Goal: Transaction & Acquisition: Purchase product/service

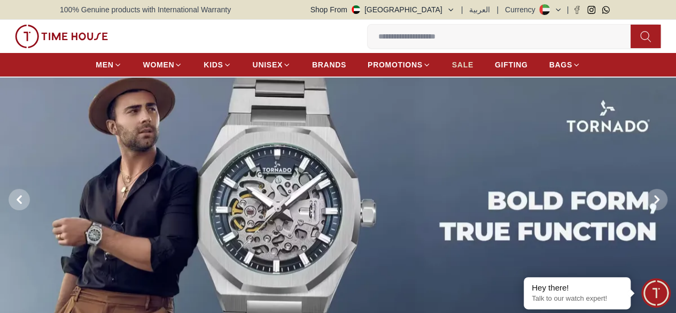
click at [452, 66] on span "SALE" at bounding box center [462, 64] width 21 height 11
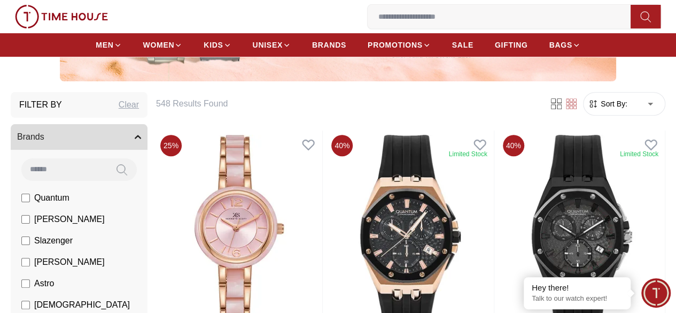
scroll to position [144, 0]
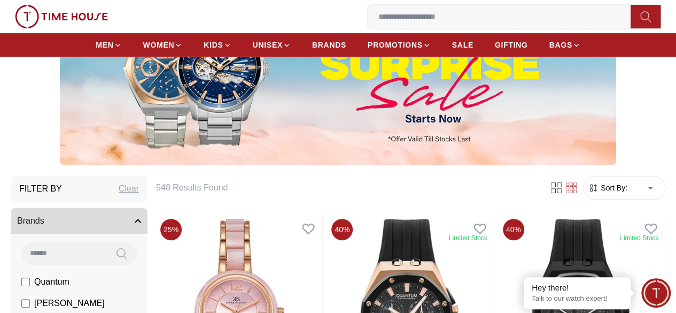
click at [95, 254] on input at bounding box center [64, 252] width 86 height 21
type input "******"
click at [127, 254] on icon at bounding box center [122, 253] width 11 height 12
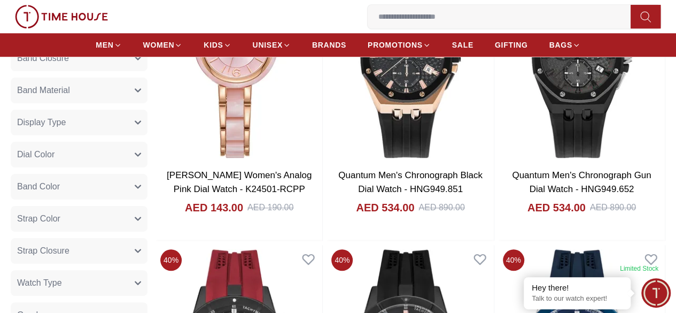
scroll to position [239, 0]
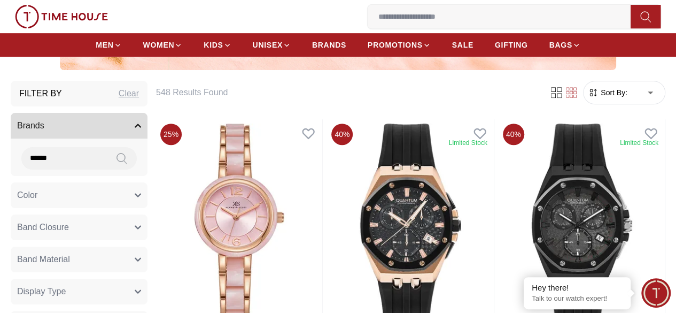
click at [148, 126] on button "Brands" at bounding box center [79, 126] width 137 height 26
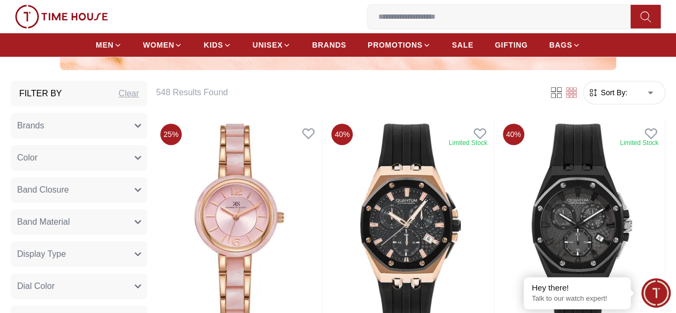
click at [148, 125] on button "Brands" at bounding box center [79, 126] width 137 height 26
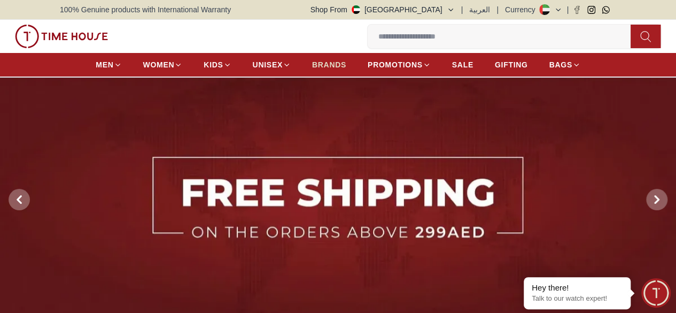
click at [312, 69] on span "BRANDS" at bounding box center [329, 64] width 34 height 11
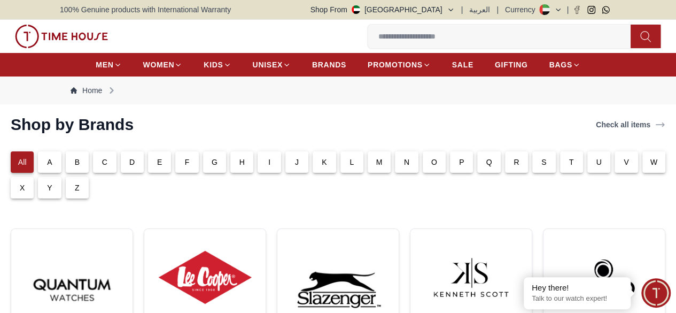
click at [218, 166] on p "G" at bounding box center [215, 162] width 6 height 11
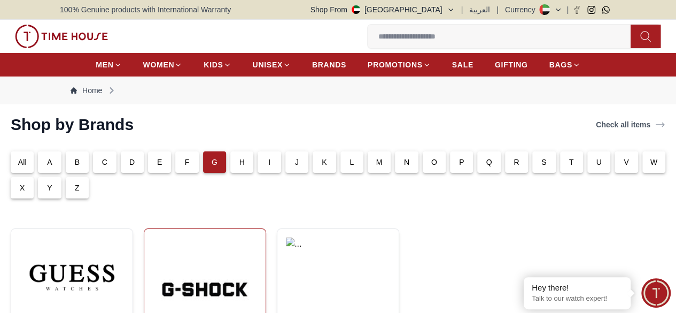
click at [184, 265] on img at bounding box center [205, 289] width 104 height 104
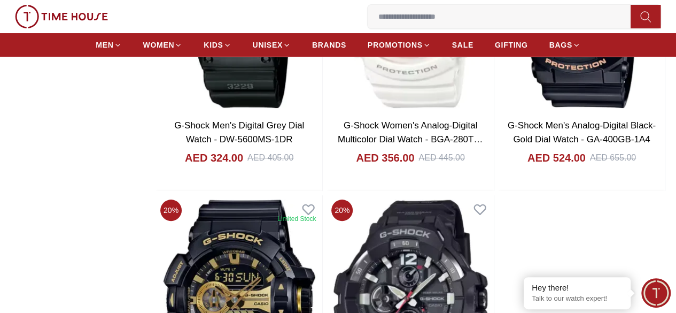
scroll to position [2075, 0]
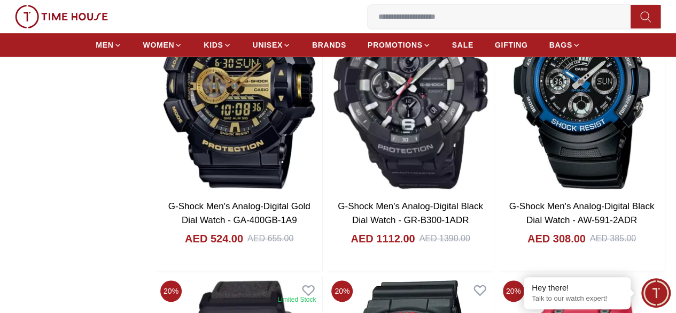
scroll to position [2323, 0]
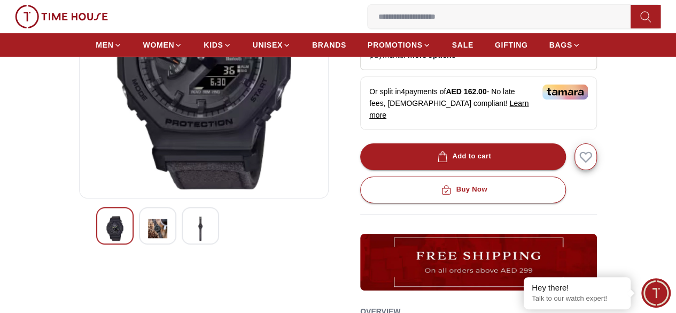
scroll to position [207, 0]
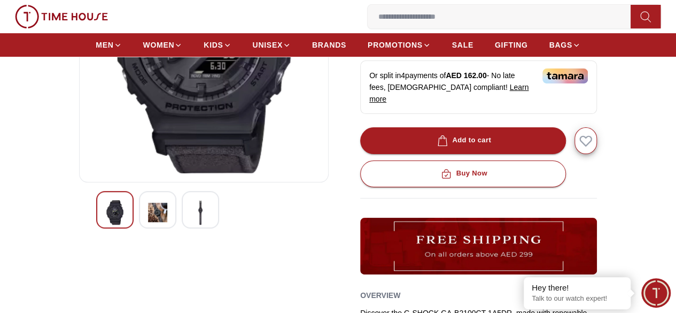
click at [148, 216] on img at bounding box center [157, 212] width 19 height 25
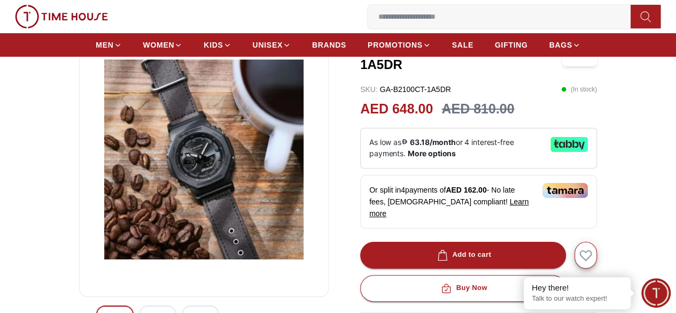
scroll to position [143, 0]
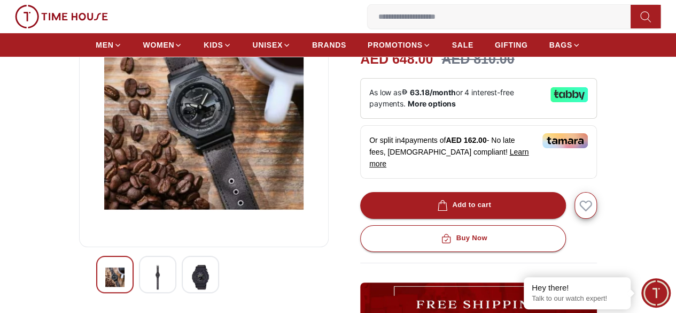
click at [182, 271] on div at bounding box center [200, 273] width 37 height 37
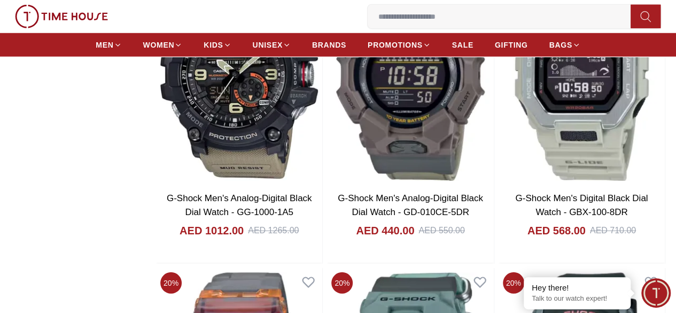
scroll to position [5983, 0]
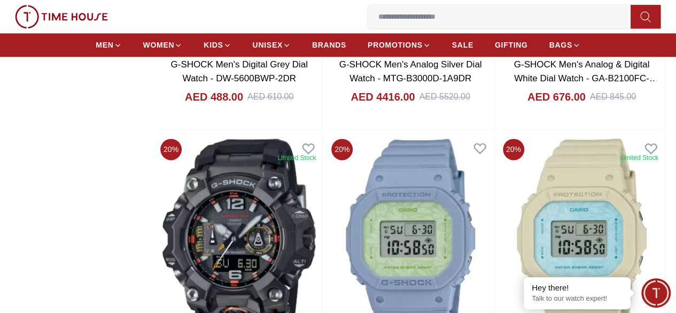
scroll to position [4730, 0]
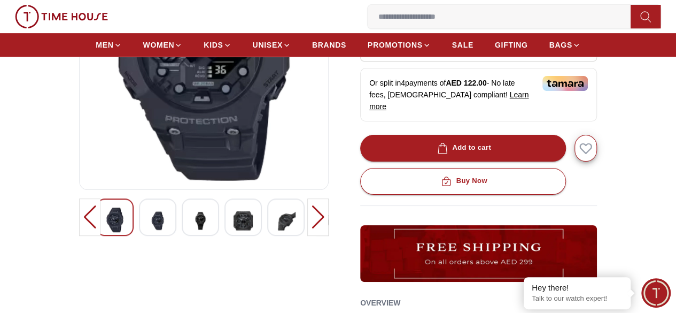
scroll to position [202, 0]
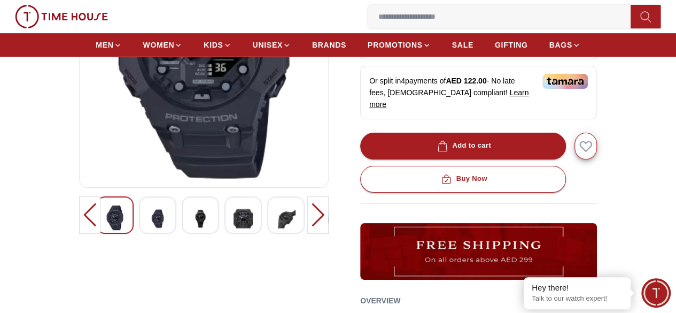
click at [319, 222] on img at bounding box center [328, 218] width 19 height 26
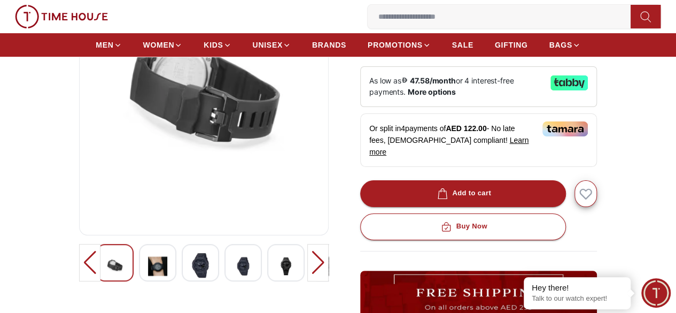
scroll to position [159, 0]
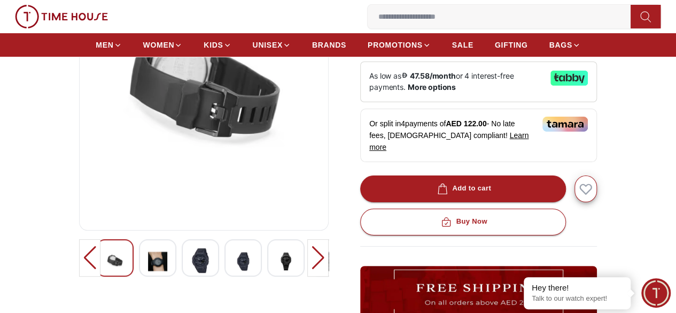
click at [276, 265] on img at bounding box center [285, 261] width 19 height 26
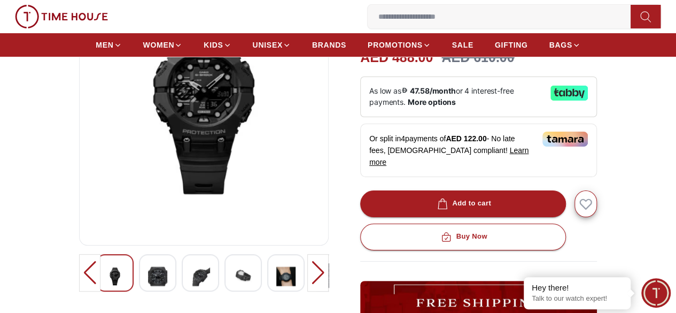
scroll to position [147, 0]
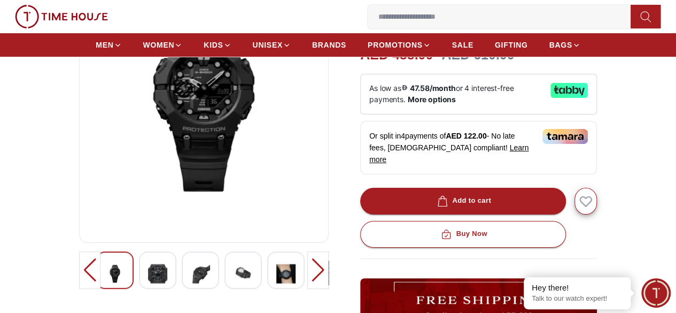
click at [234, 273] on img at bounding box center [243, 273] width 19 height 26
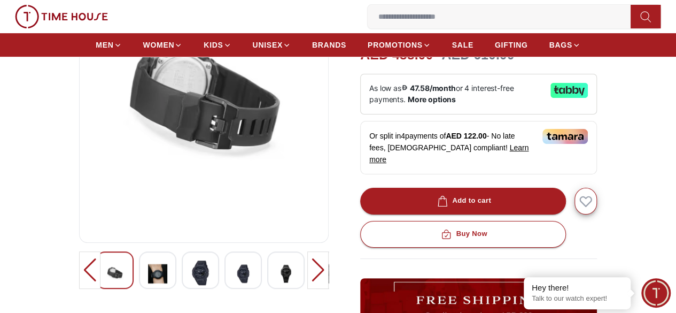
click at [191, 277] on img at bounding box center [200, 272] width 19 height 25
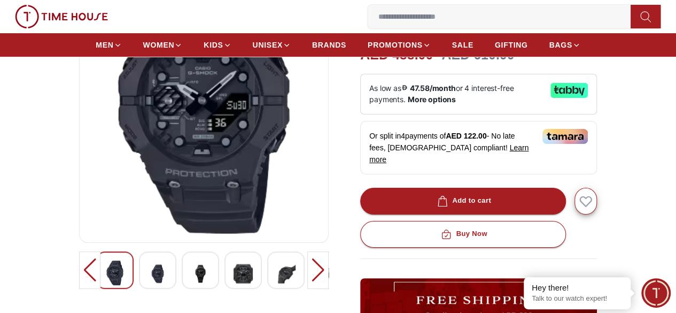
click at [191, 280] on img at bounding box center [200, 273] width 19 height 26
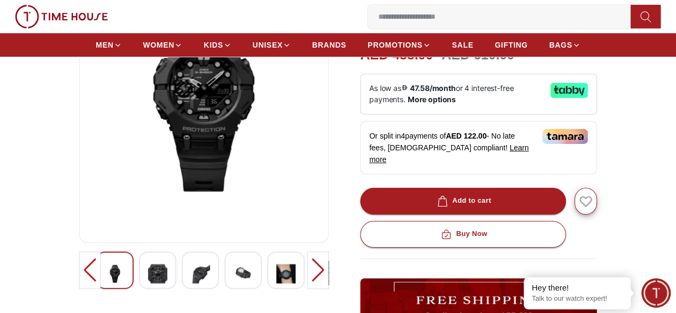
click at [234, 280] on img at bounding box center [243, 273] width 19 height 26
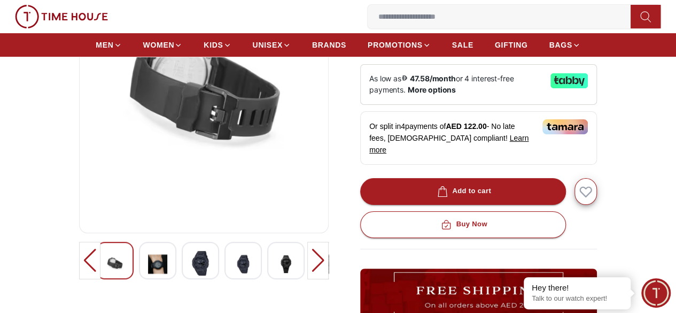
scroll to position [161, 0]
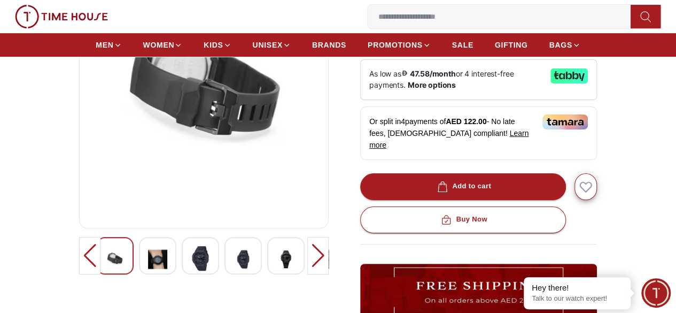
click at [148, 267] on img at bounding box center [157, 259] width 19 height 26
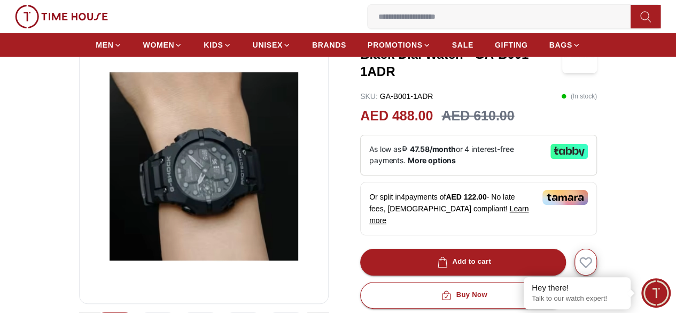
scroll to position [84, 0]
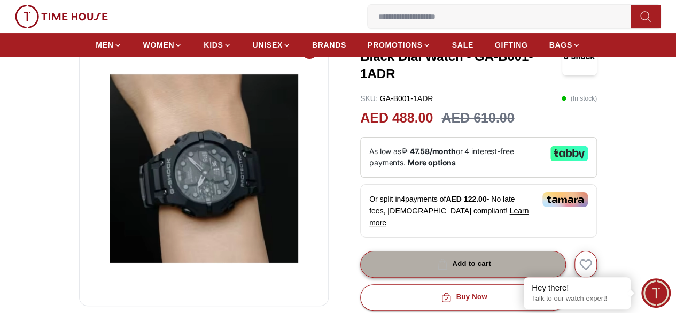
click at [465, 258] on div "Add to cart" at bounding box center [463, 264] width 56 height 12
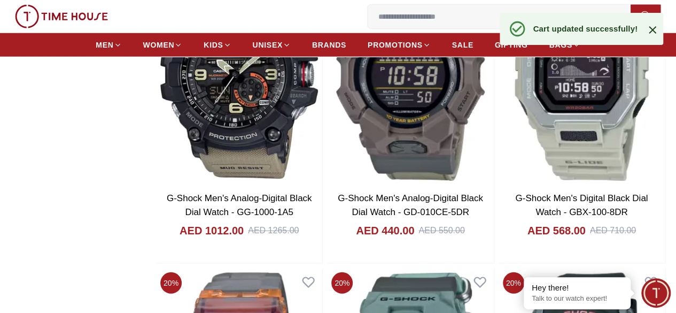
scroll to position [5983, 0]
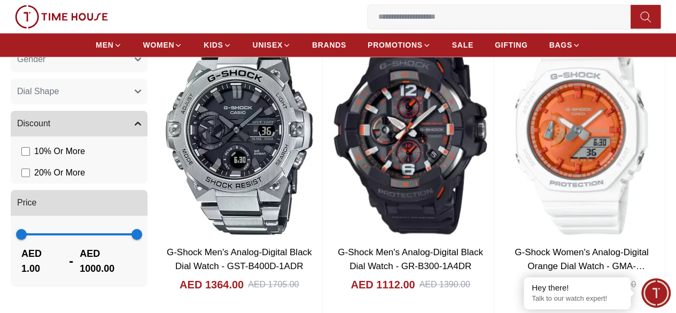
scroll to position [661, 0]
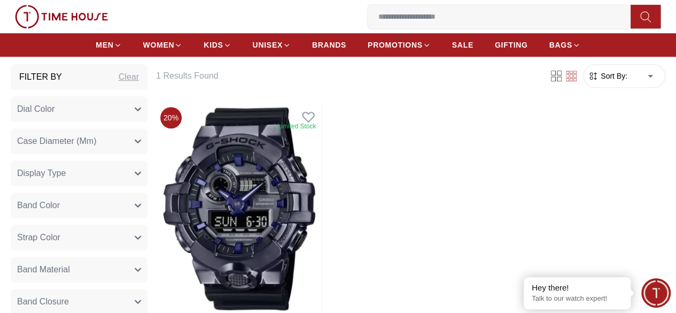
scroll to position [389, 0]
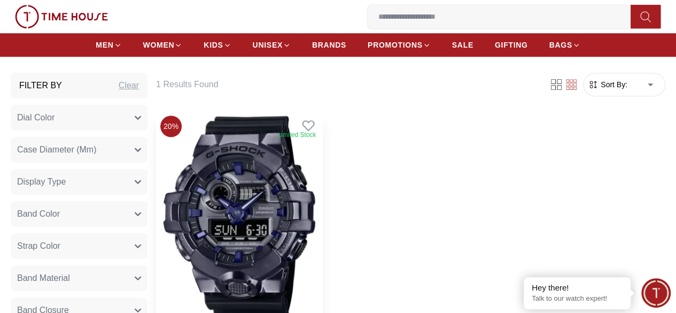
click at [288, 196] on img at bounding box center [239, 217] width 166 height 212
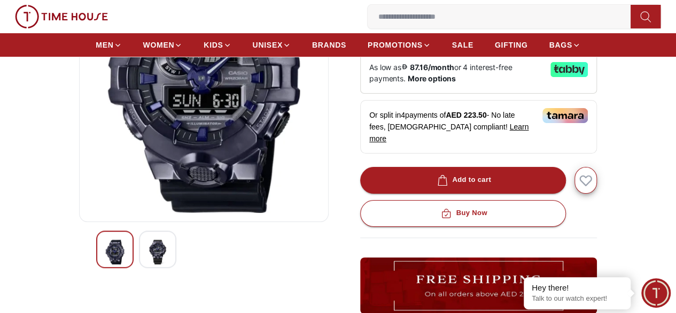
scroll to position [235, 0]
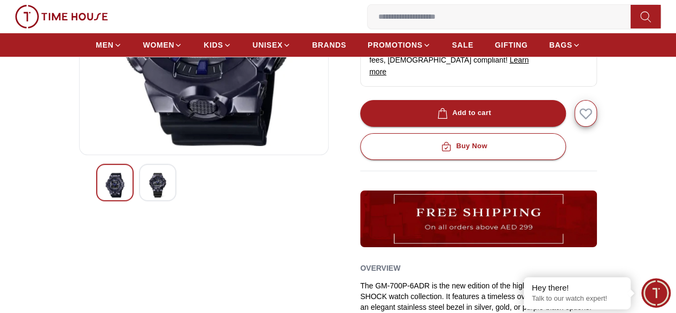
click at [151, 186] on div at bounding box center [157, 182] width 37 height 37
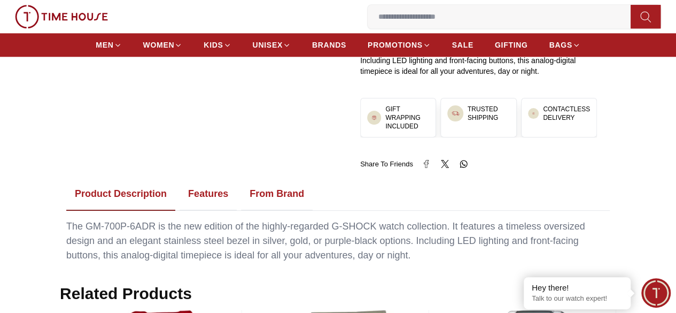
scroll to position [494, 0]
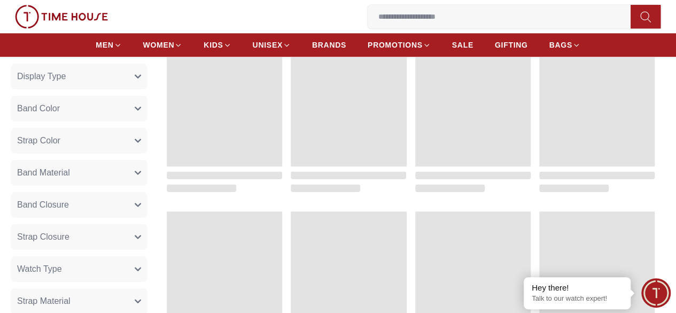
scroll to position [389, 0]
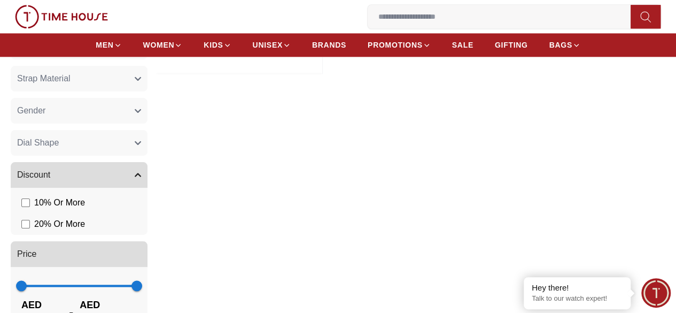
scroll to position [749, 0]
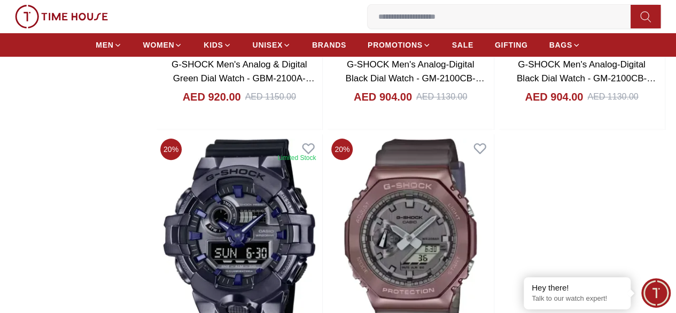
scroll to position [2153, 0]
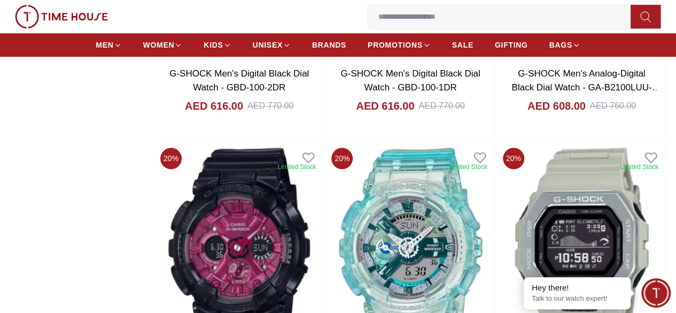
scroll to position [4488, 0]
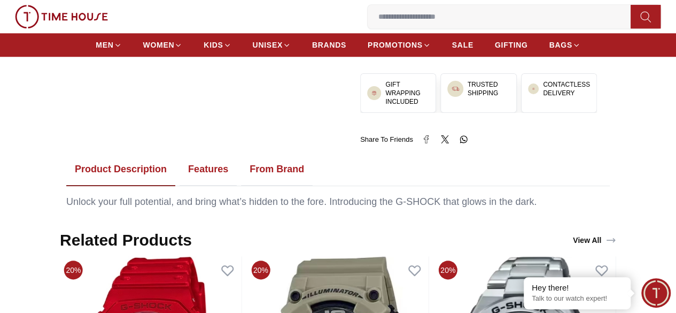
scroll to position [478, 0]
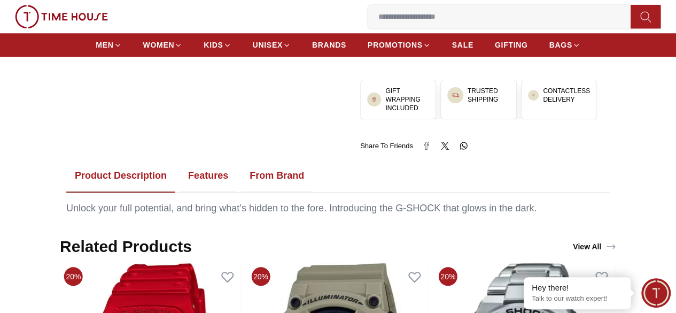
click at [218, 159] on button "Features" at bounding box center [208, 175] width 57 height 33
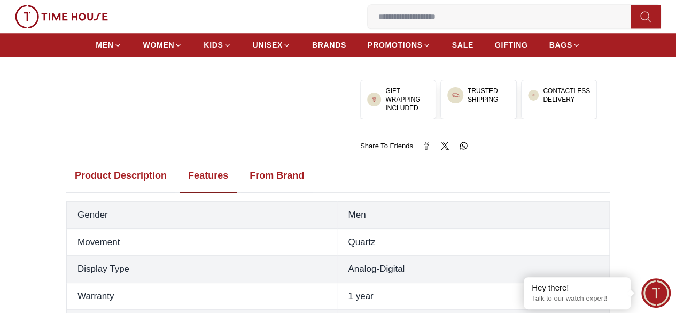
click at [268, 159] on button "From Brand" at bounding box center [277, 175] width 72 height 33
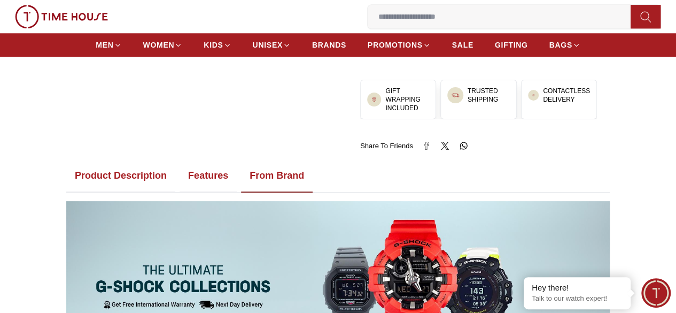
click at [123, 159] on button "Product Description" at bounding box center [120, 175] width 109 height 33
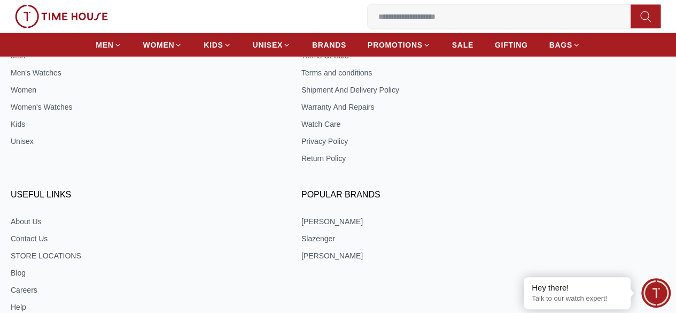
scroll to position [2490, 0]
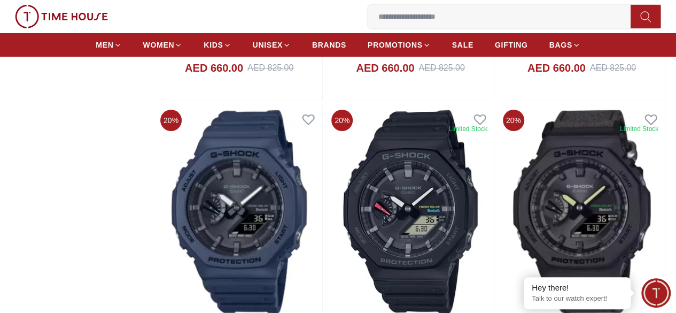
scroll to position [3940, 0]
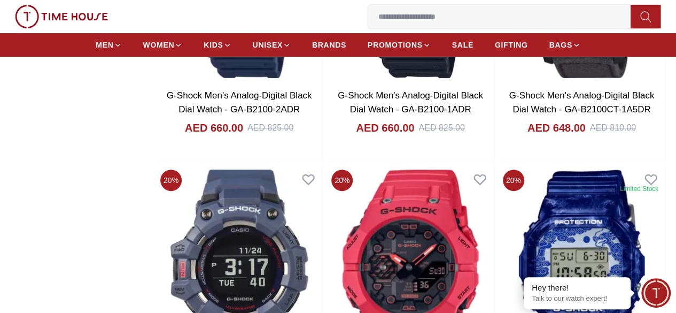
scroll to position [4243, 0]
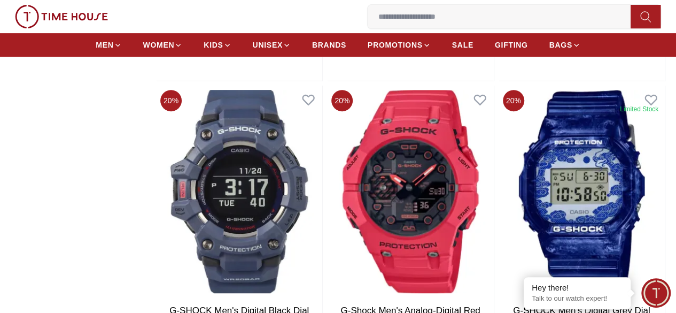
click at [0, 0] on icon "button" at bounding box center [0, 0] width 0 height 0
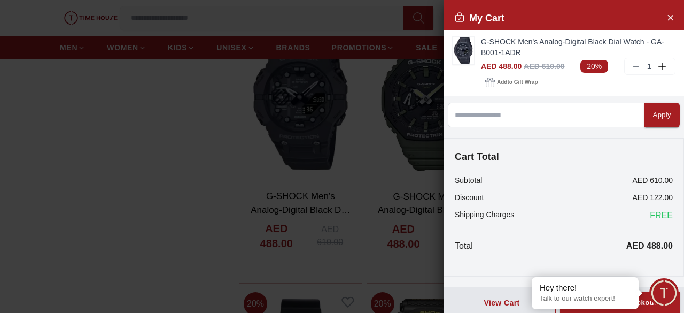
click at [196, 148] on div at bounding box center [342, 156] width 684 height 313
click at [301, 199] on div at bounding box center [342, 156] width 684 height 313
click at [666, 13] on icon "Close Account" at bounding box center [670, 17] width 9 height 13
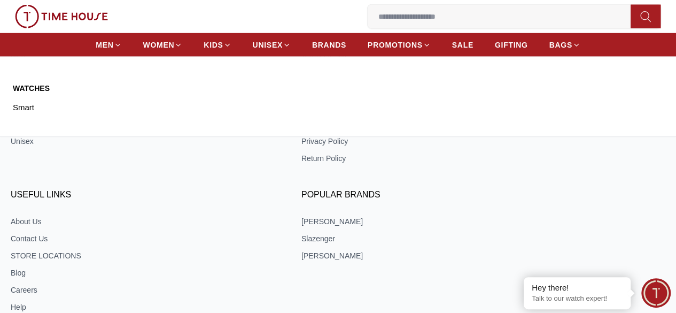
scroll to position [2490, 0]
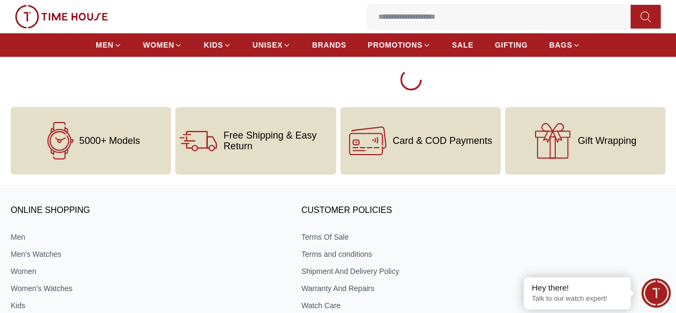
click at [0, 0] on span "1" at bounding box center [0, 0] width 0 height 0
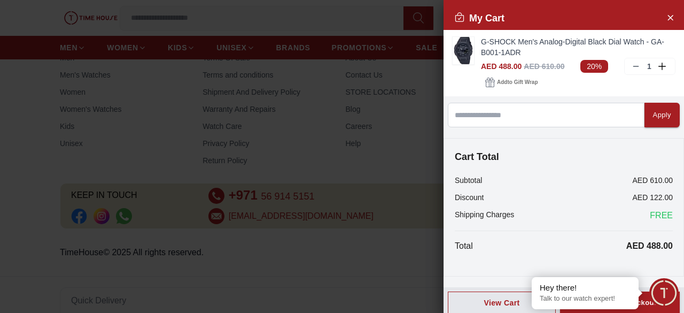
click at [324, 126] on div at bounding box center [342, 156] width 684 height 313
click at [666, 16] on icon "Close Account" at bounding box center [670, 17] width 9 height 13
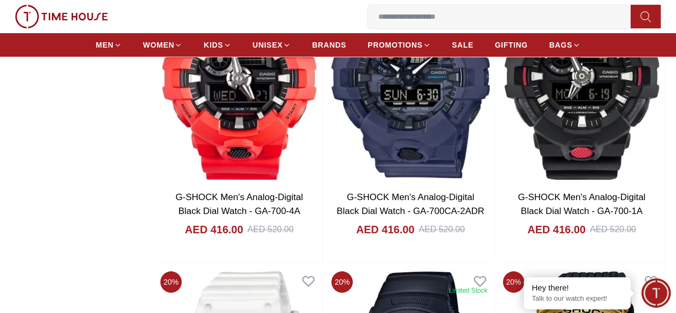
scroll to position [1994, 0]
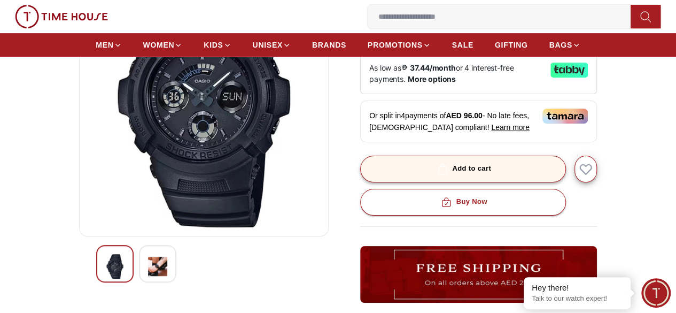
scroll to position [156, 0]
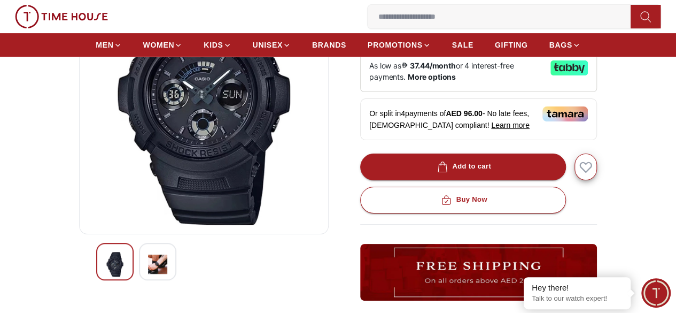
click at [148, 261] on img at bounding box center [157, 264] width 19 height 25
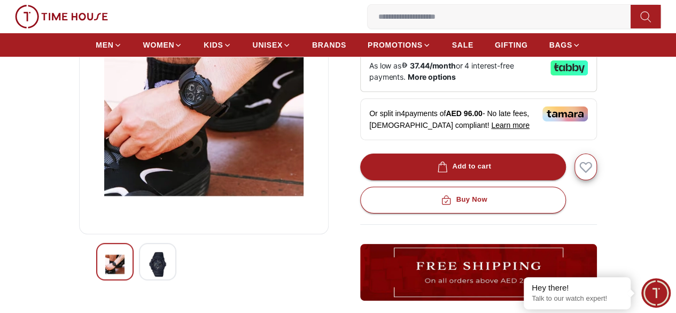
click at [105, 268] on img at bounding box center [114, 264] width 19 height 25
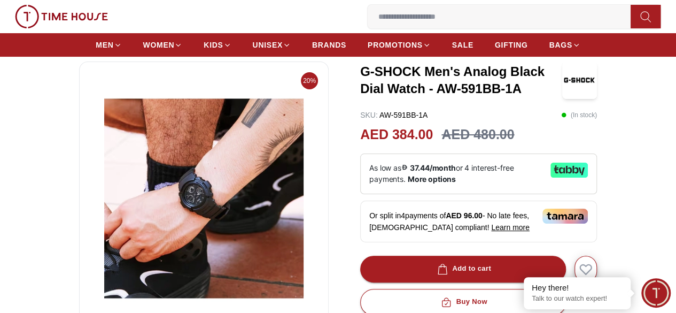
scroll to position [47, 0]
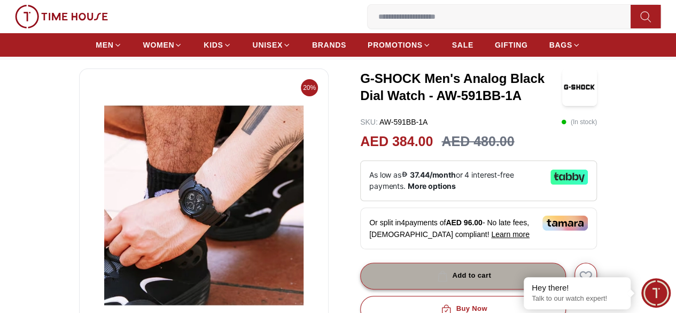
click at [476, 278] on div "Add to cart" at bounding box center [463, 275] width 56 height 12
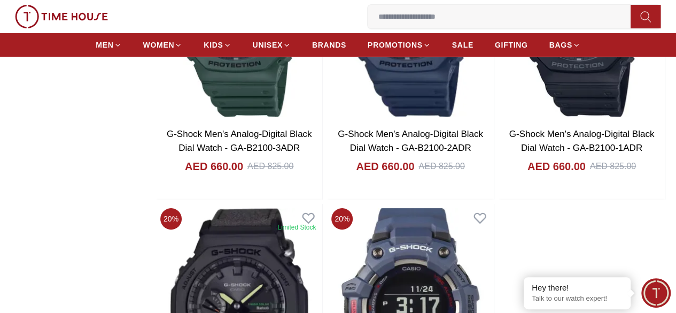
scroll to position [2040, 0]
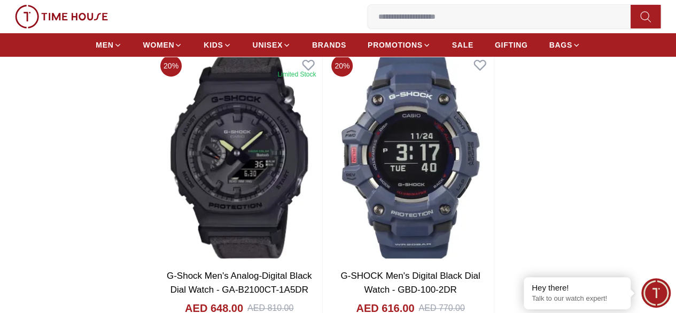
scroll to position [2158, 0]
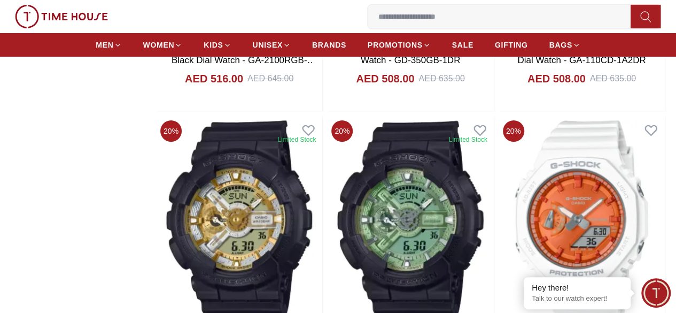
scroll to position [3952, 0]
